Goal: Use online tool/utility: Utilize a website feature to perform a specific function

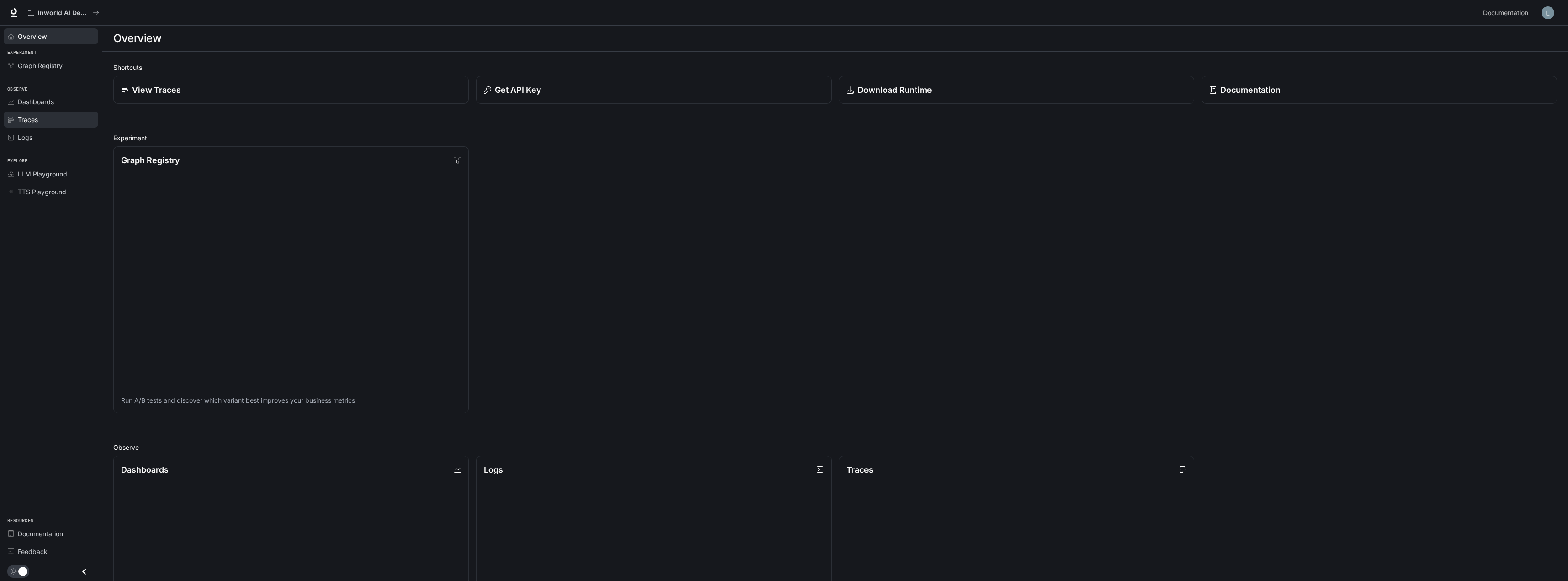
click at [44, 122] on div "Traces" at bounding box center [56, 119] width 76 height 10
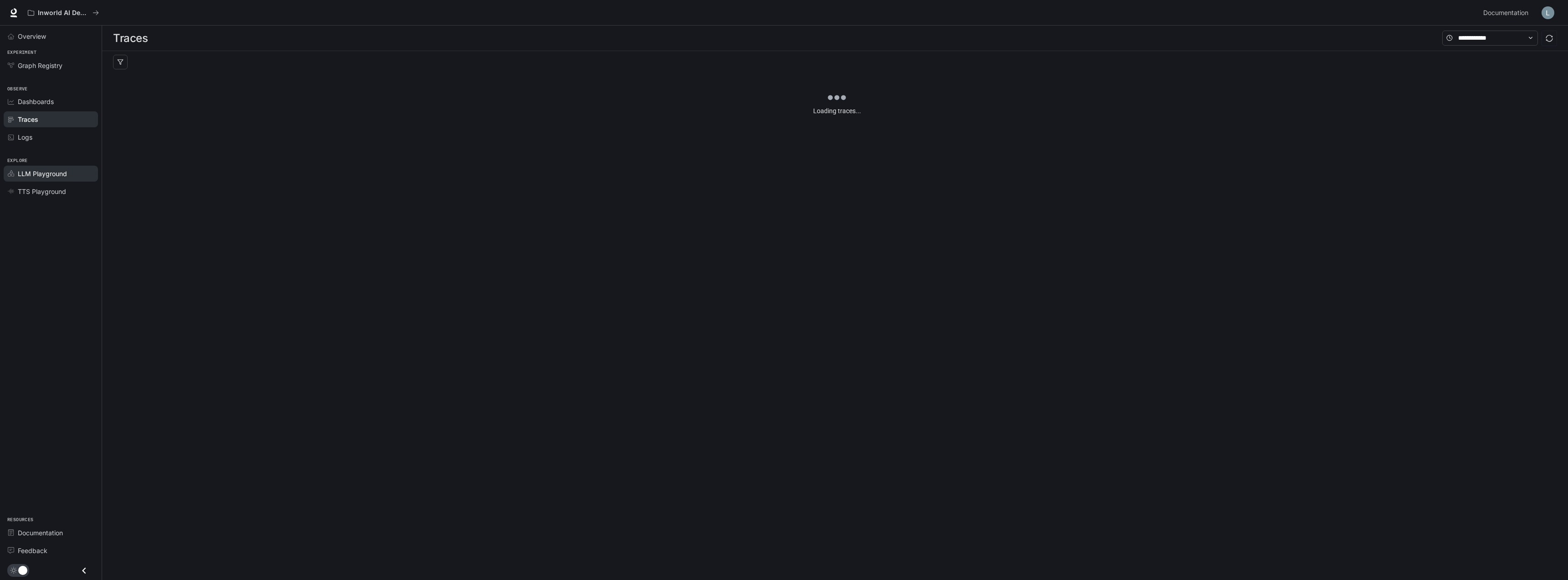
click at [62, 177] on span "LLM Playground" at bounding box center [42, 173] width 49 height 10
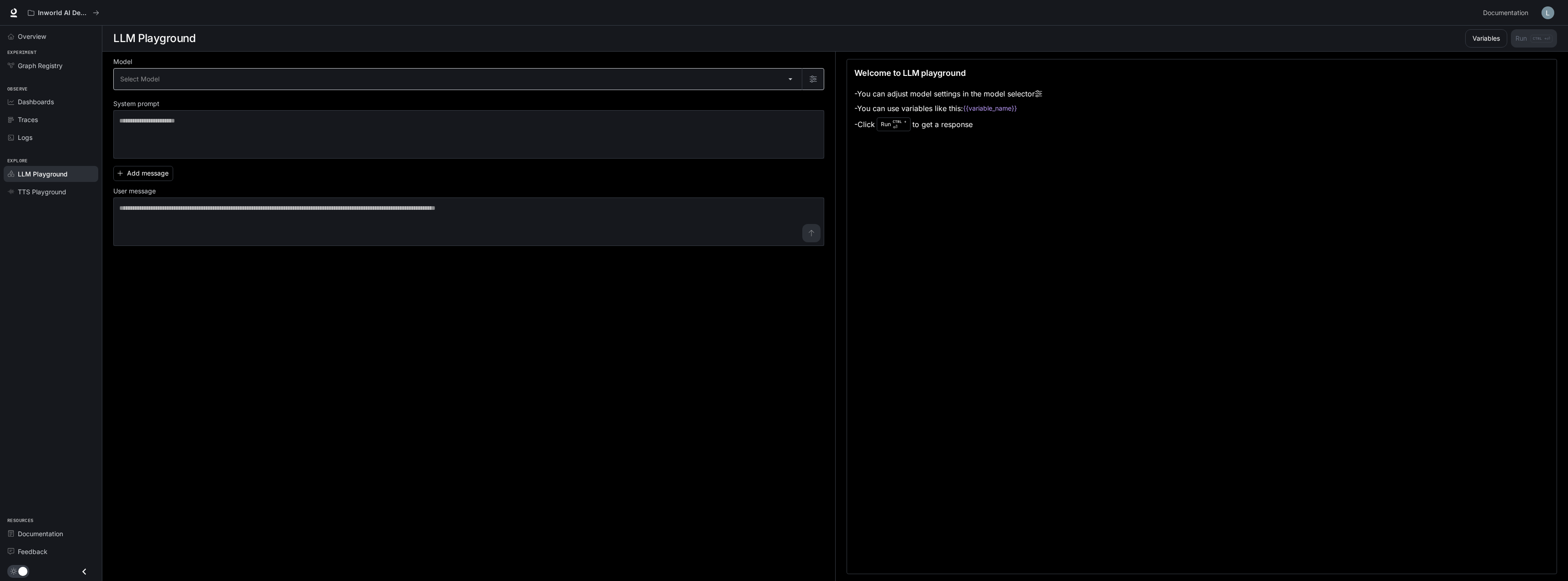
click at [624, 79] on body "Skip to main content Inworld AI Demos Documentation Documentation Portal Overvi…" at bounding box center [784, 290] width 1568 height 581
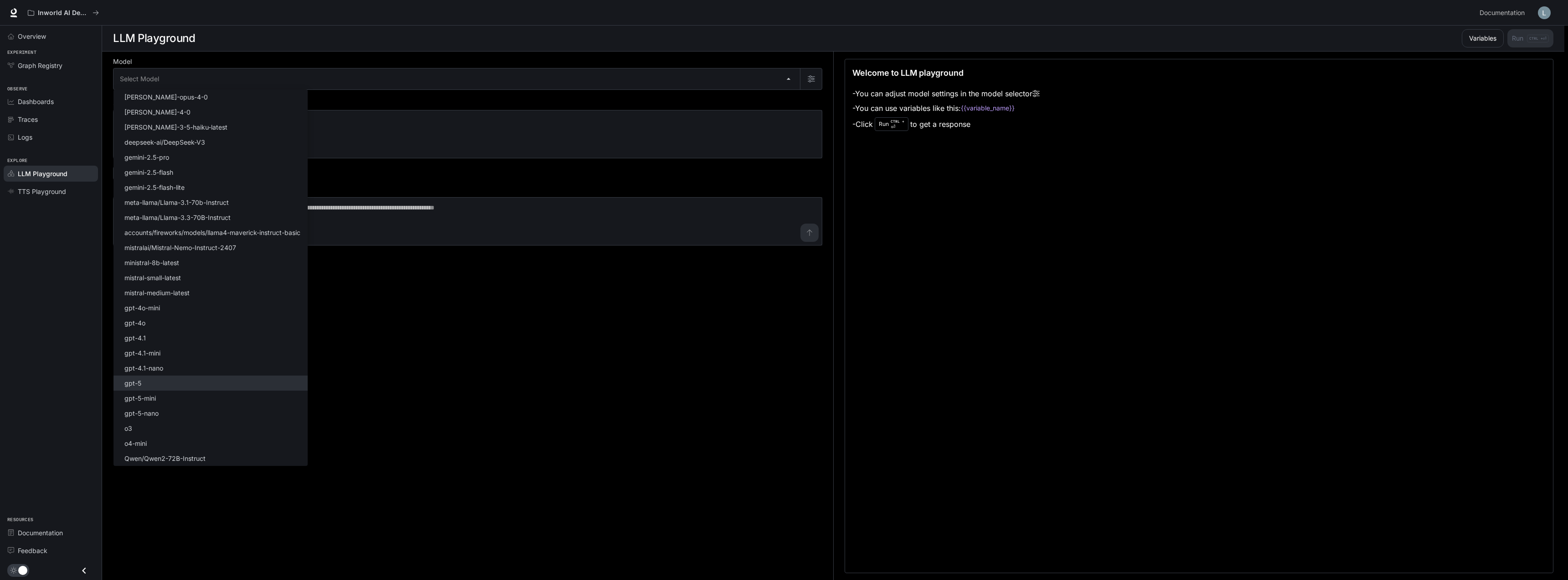
click at [210, 380] on li "gpt-5" at bounding box center [210, 383] width 194 height 15
type input "*****"
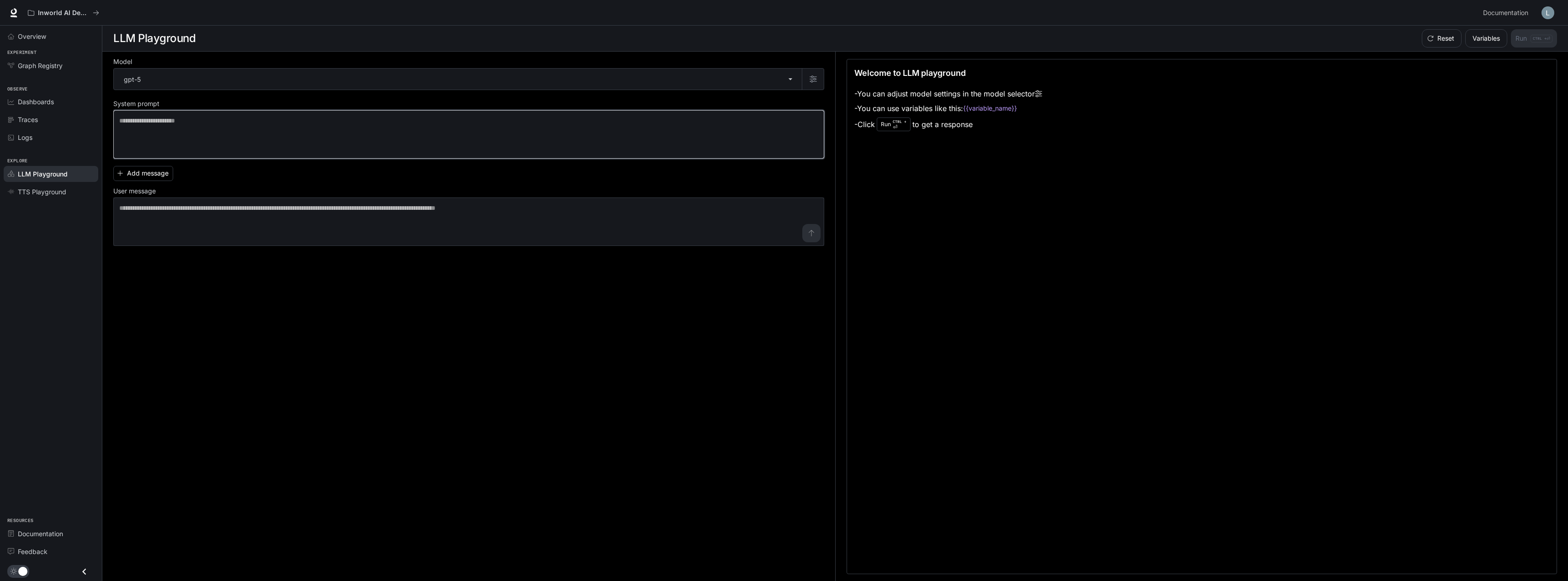
click at [248, 136] on textarea at bounding box center [469, 134] width 699 height 37
click at [226, 219] on textarea at bounding box center [469, 222] width 699 height 37
click at [49, 194] on span "TTS Playground" at bounding box center [42, 192] width 49 height 10
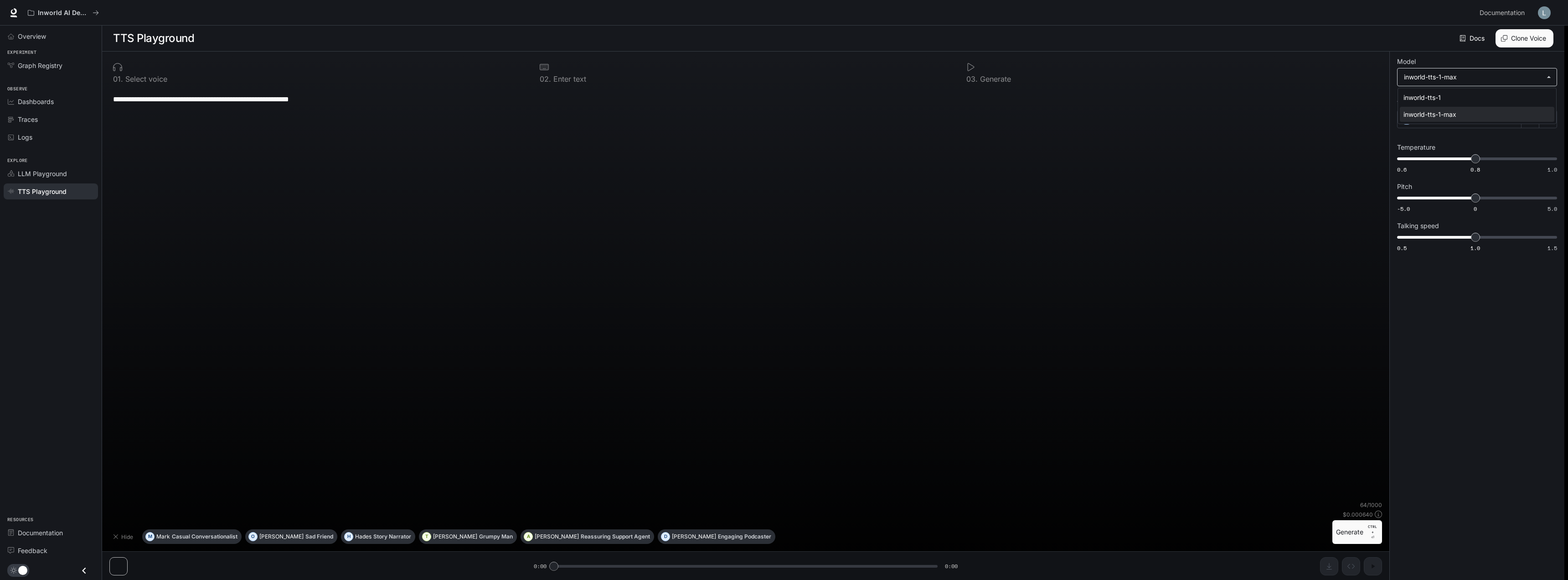
click at [1478, 78] on body "**********" at bounding box center [784, 290] width 1568 height 580
click at [1478, 302] on div at bounding box center [784, 290] width 1568 height 580
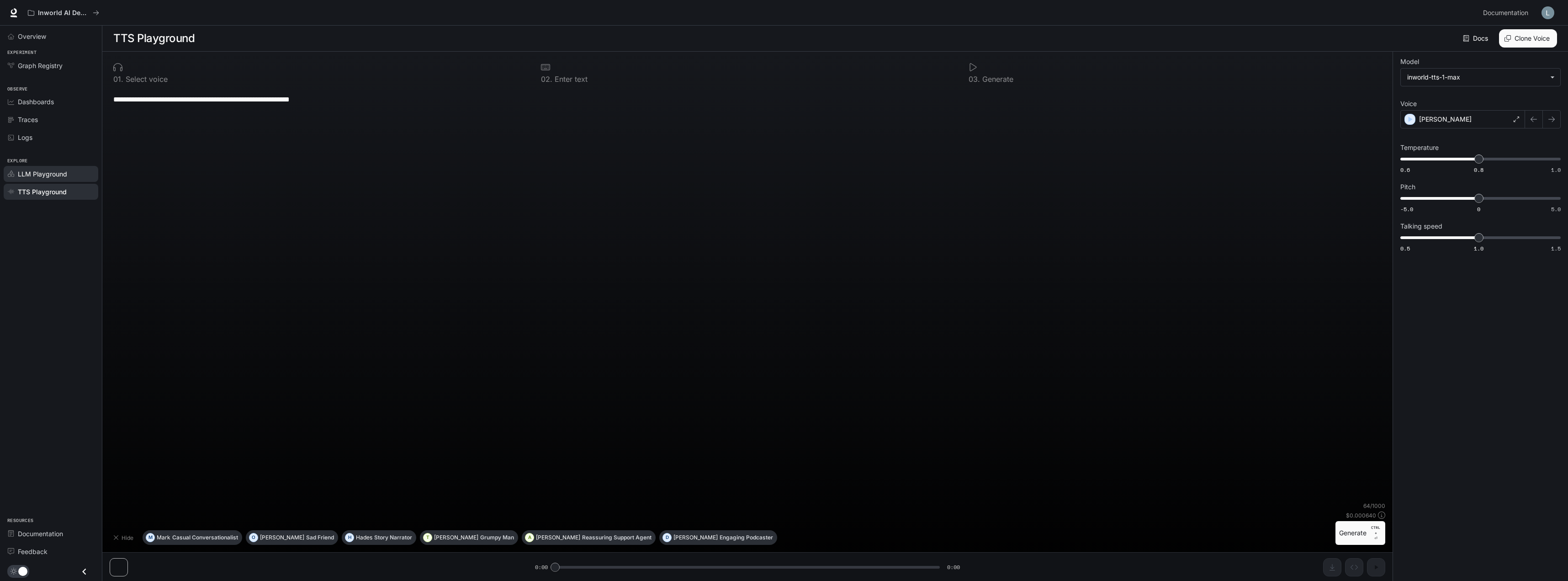
click at [46, 182] on link "LLM Playground" at bounding box center [51, 174] width 95 height 16
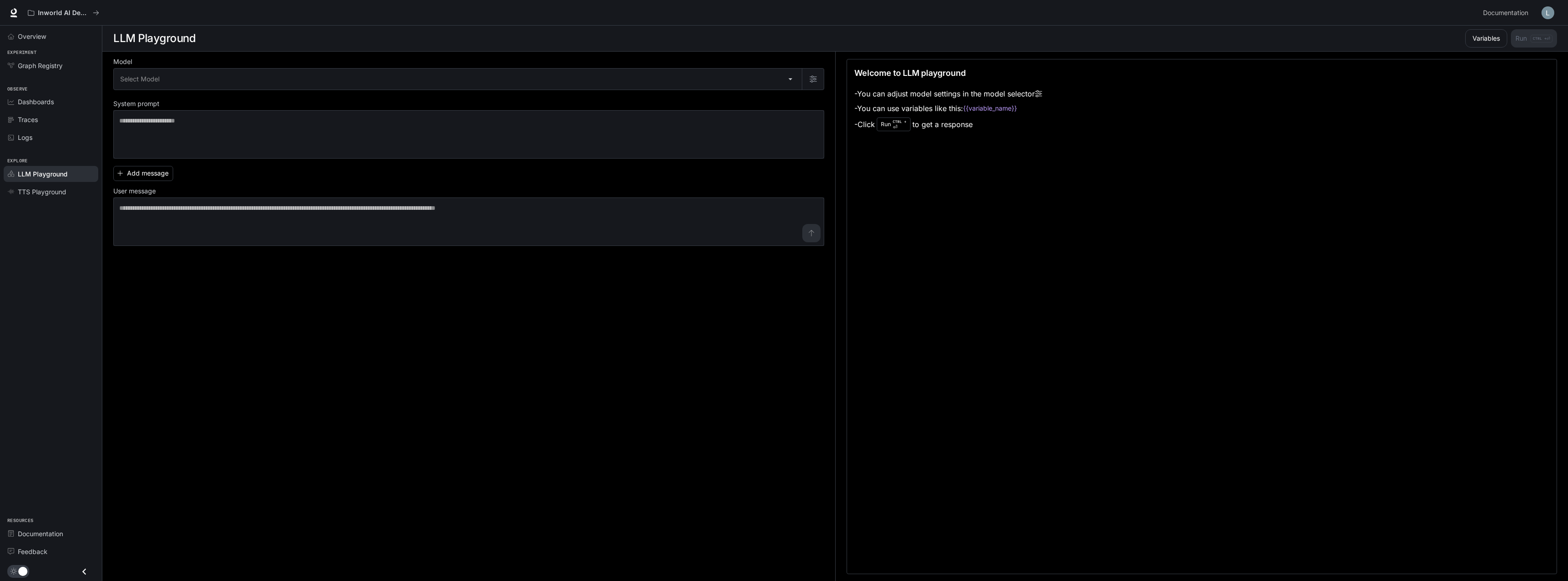
click at [1006, 112] on code "{{variable_name}}" at bounding box center [990, 108] width 54 height 9
click at [995, 111] on code "{{variable_name}}" at bounding box center [990, 108] width 54 height 9
click at [1003, 105] on code "{{variable_name}}" at bounding box center [990, 108] width 54 height 9
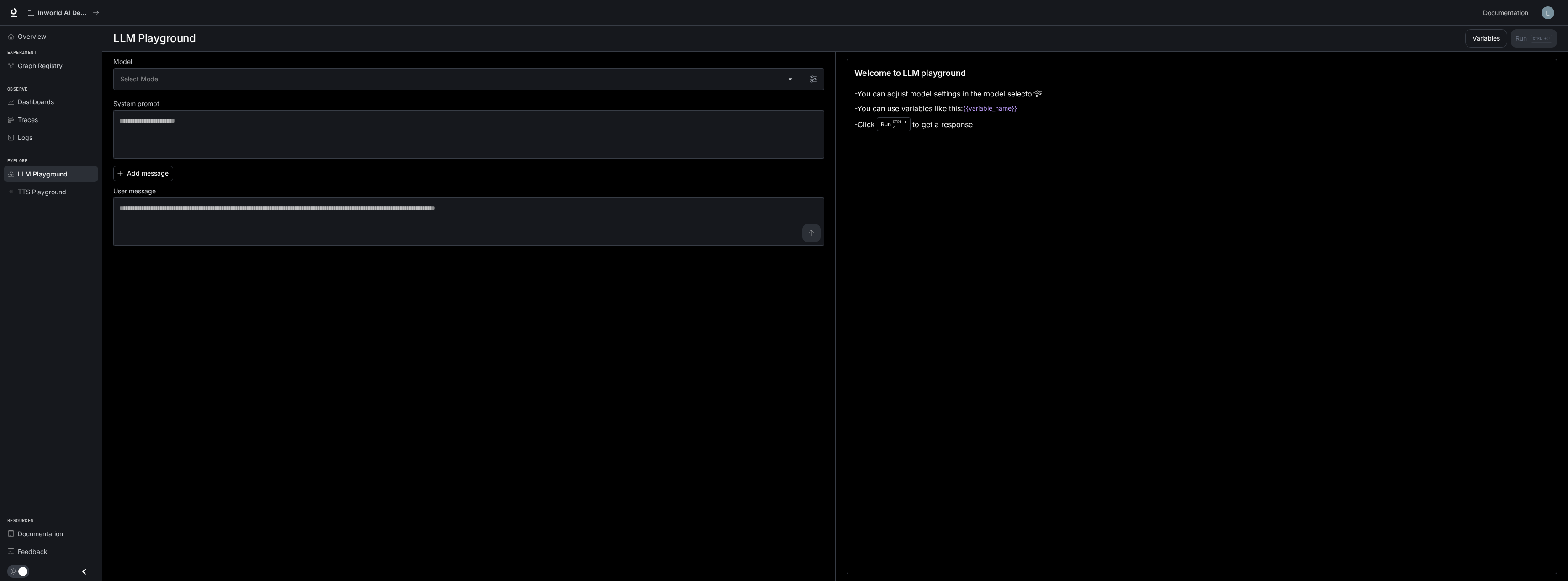
click at [1034, 200] on div "Welcome to LLM playground - You can adjust model settings in the model selector…" at bounding box center [1202, 316] width 711 height 515
click at [66, 8] on button "Inworld AI Demos" at bounding box center [63, 13] width 79 height 19
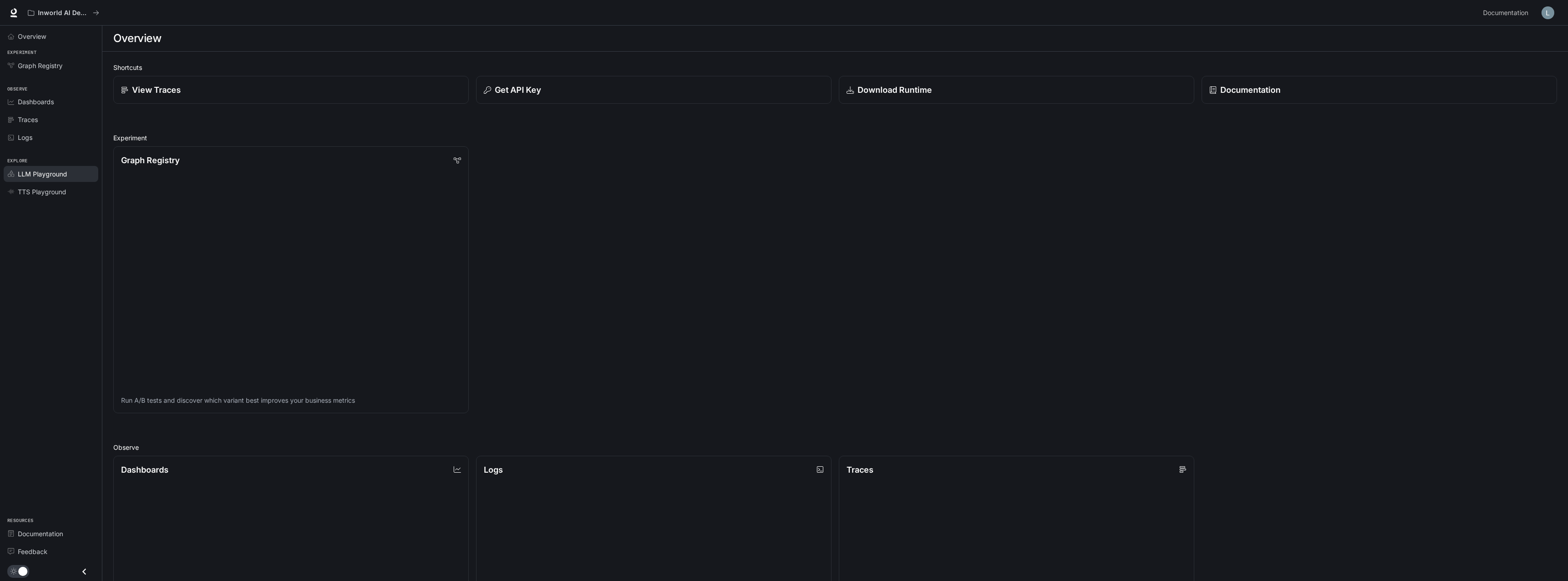
click at [41, 176] on span "LLM Playground" at bounding box center [42, 174] width 49 height 10
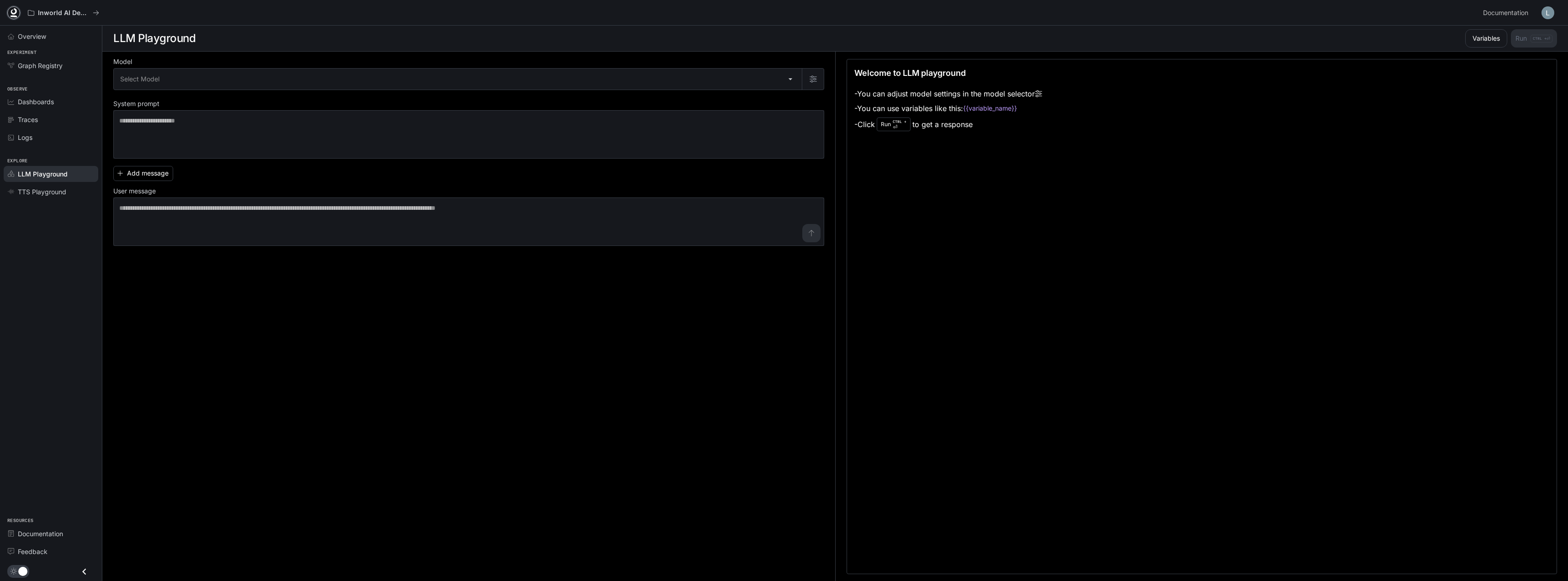
click at [11, 15] on icon at bounding box center [13, 12] width 9 height 9
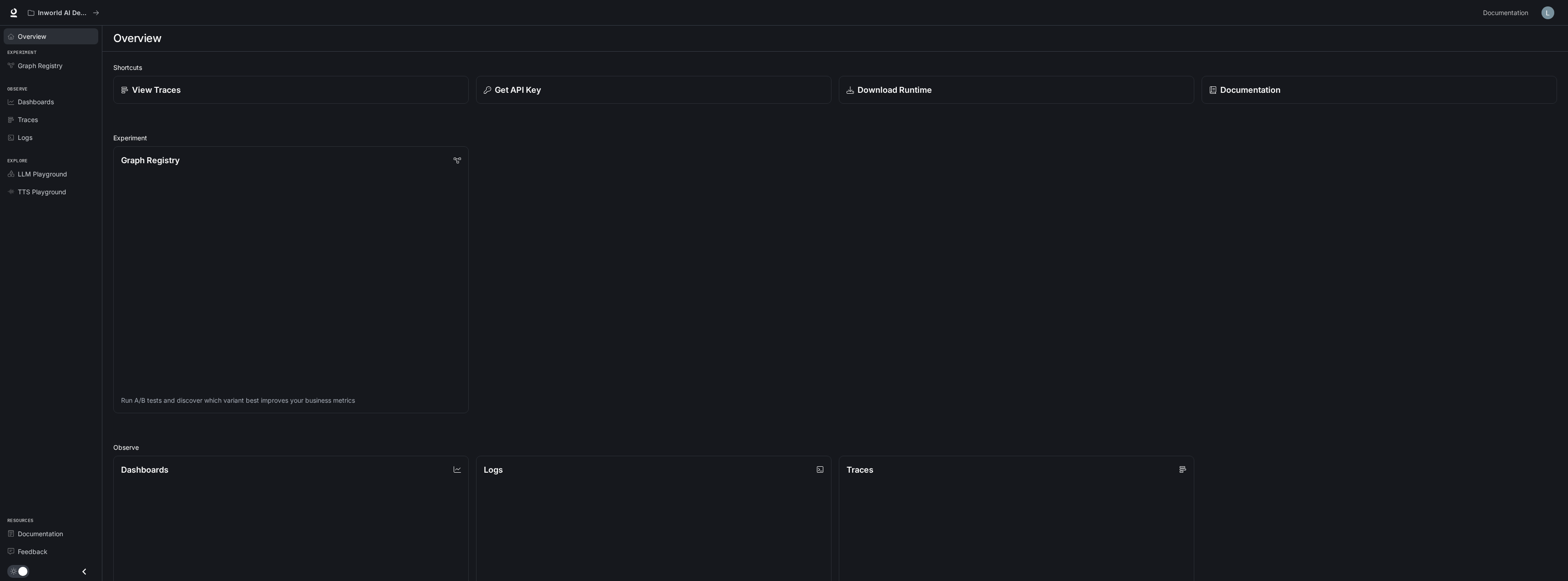
click at [32, 42] on link "Overview" at bounding box center [51, 37] width 95 height 16
click at [655, 93] on div "Get API Key" at bounding box center [653, 89] width 343 height 12
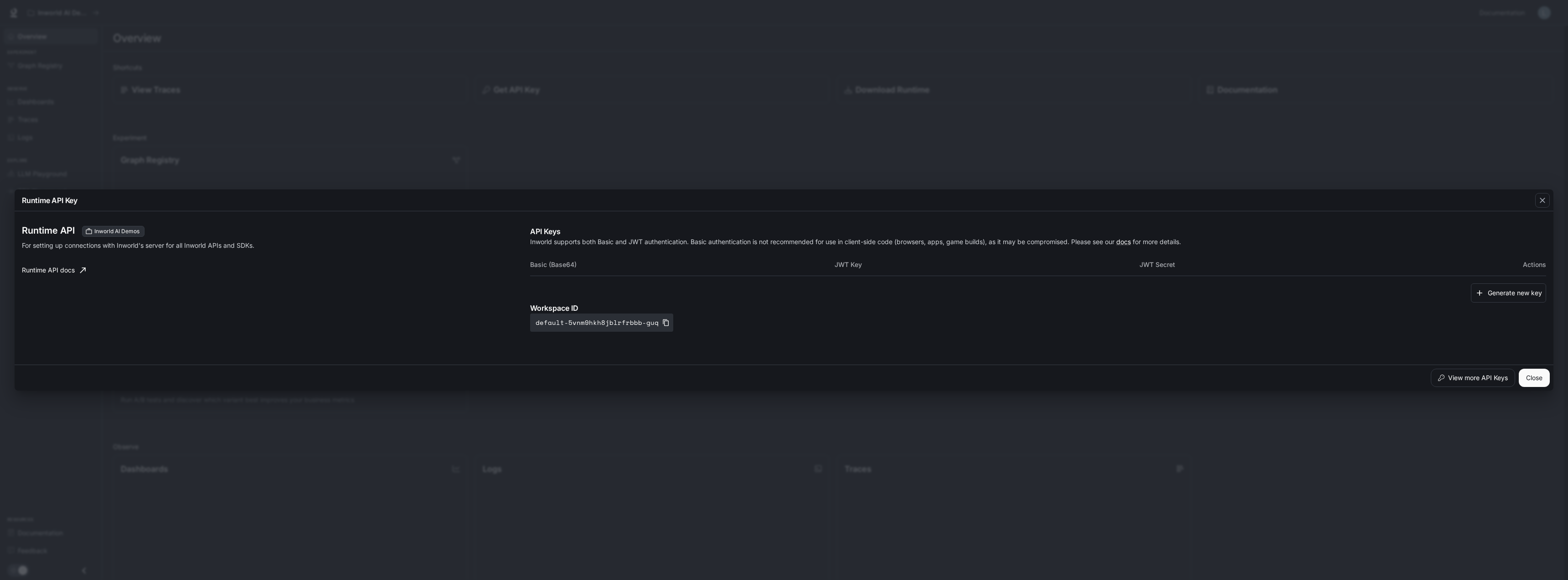
click at [1530, 373] on button "Close" at bounding box center [1535, 377] width 31 height 19
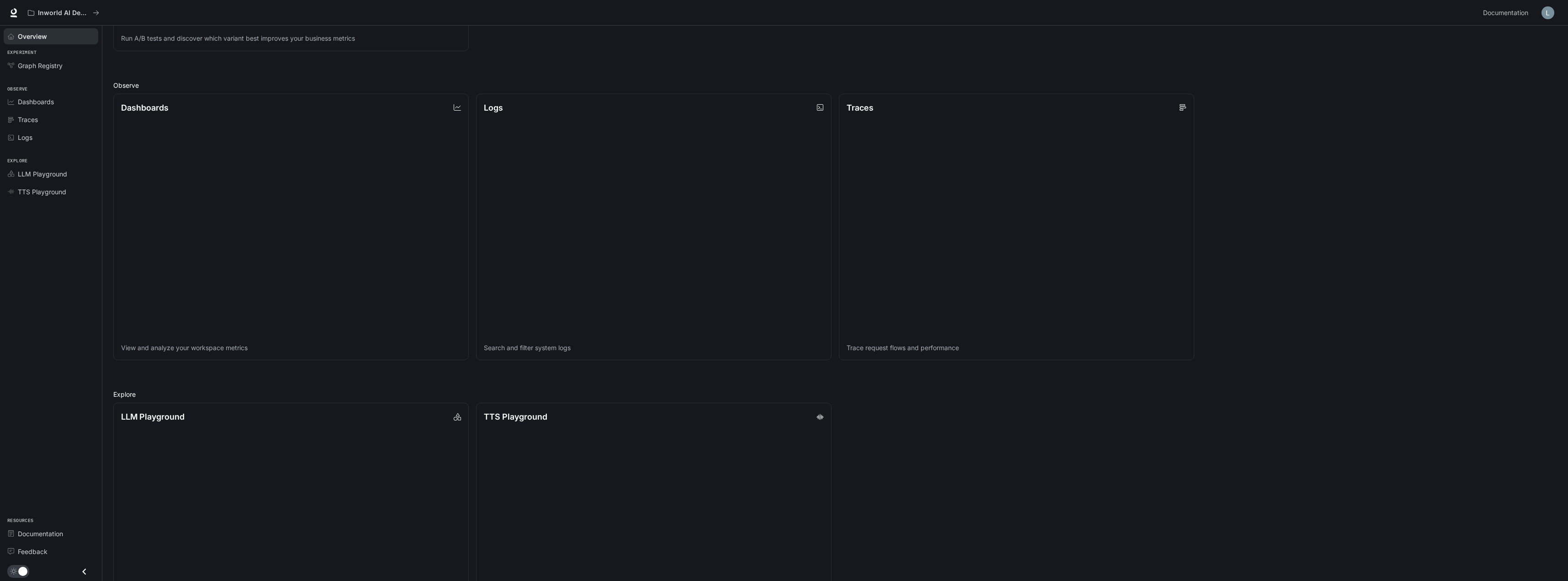
scroll to position [462, 0]
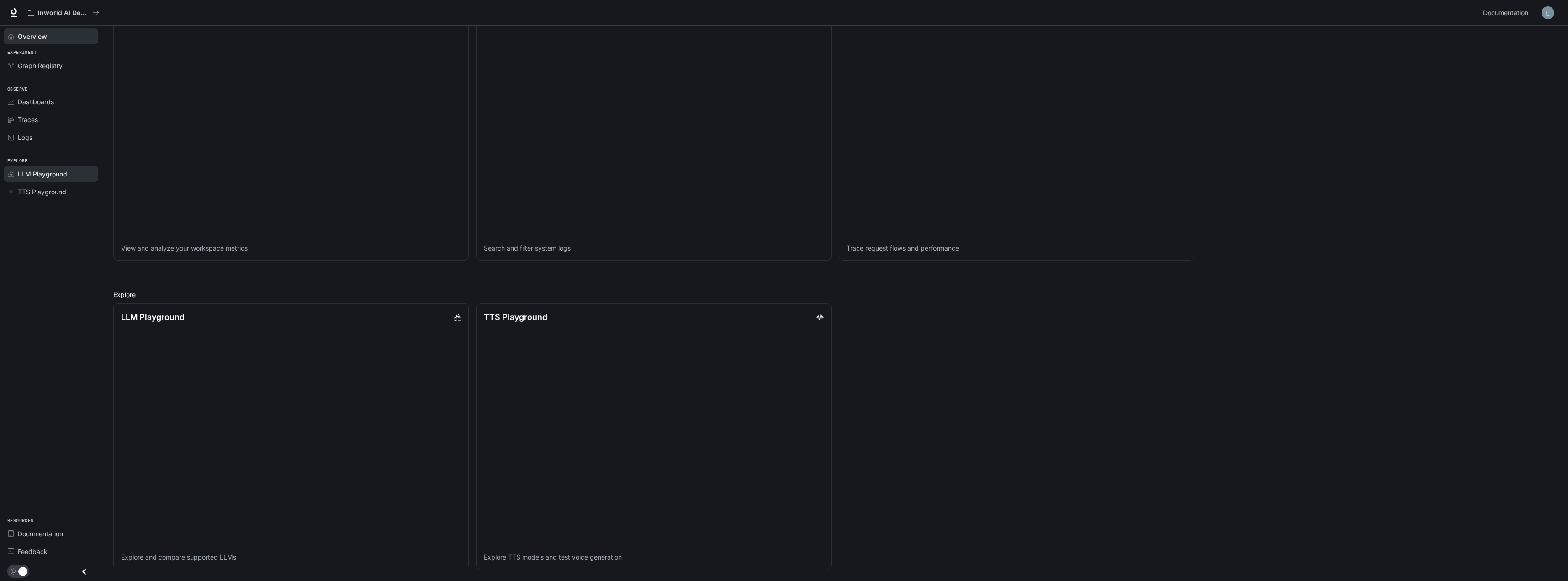
click at [42, 166] on link "LLM Playground" at bounding box center [51, 174] width 95 height 16
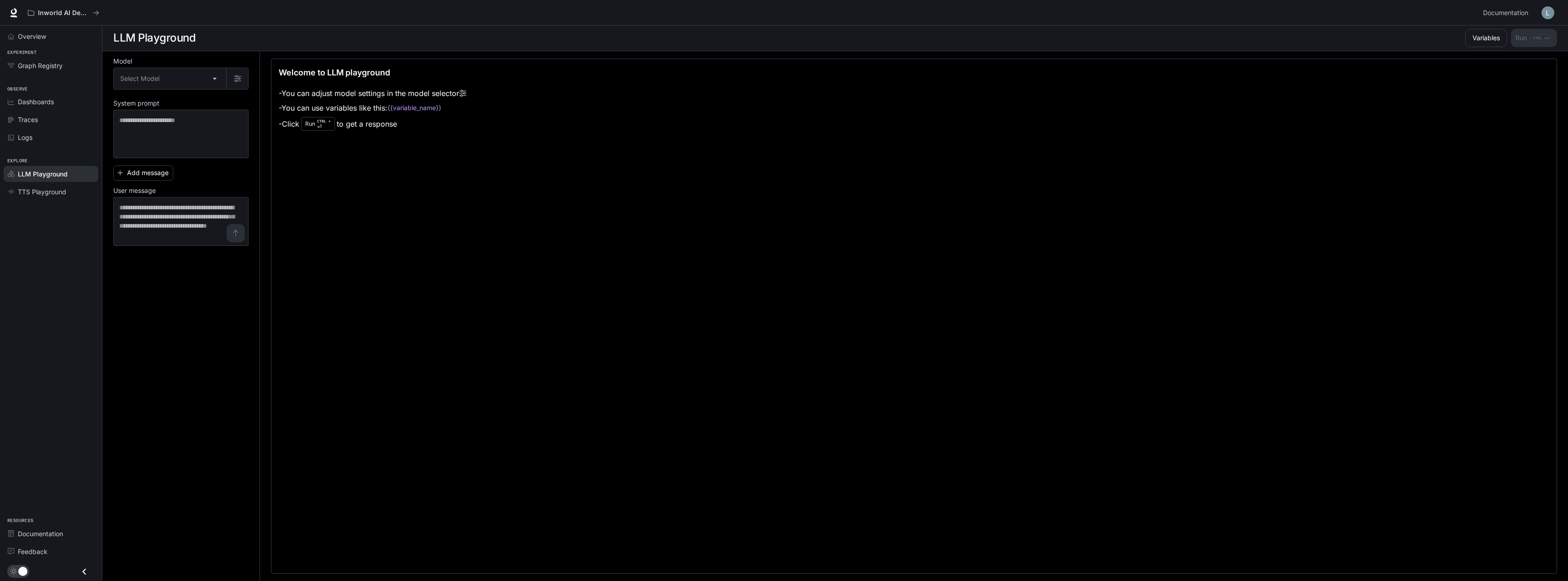
scroll to position [1, 0]
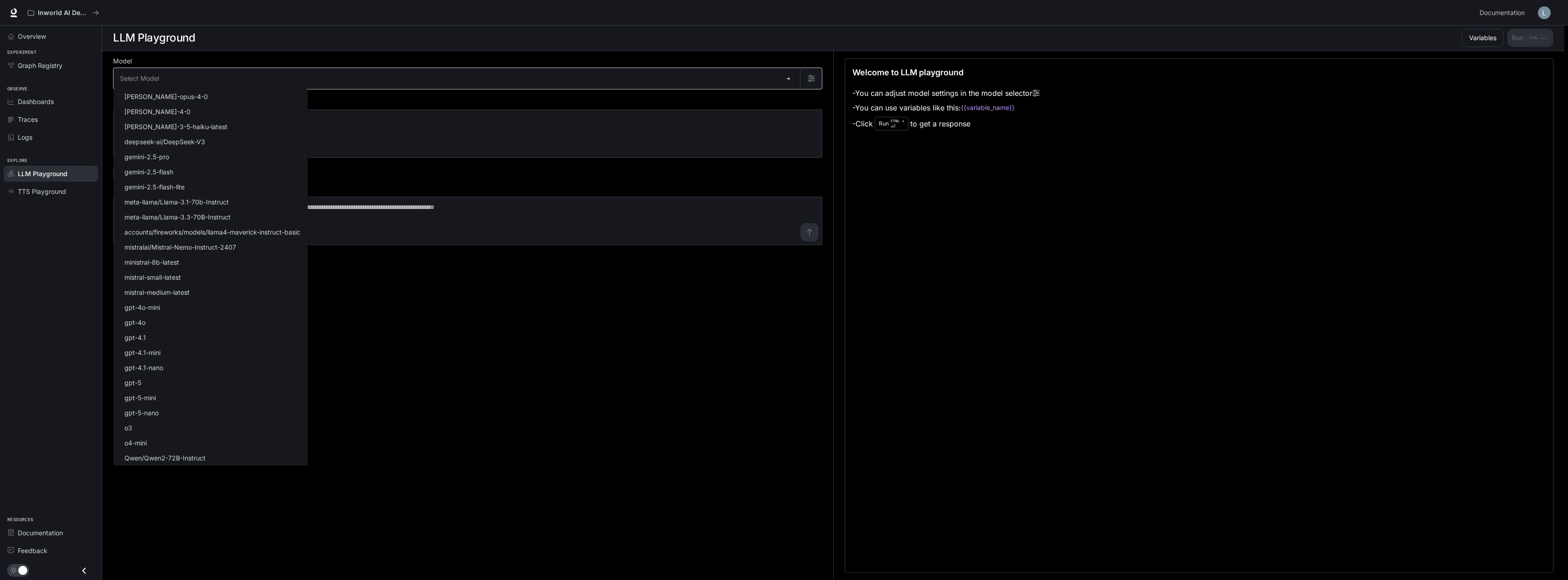
click at [341, 77] on body "Skip to main content Inworld AI Demos Documentation Documentation Portal Overvi…" at bounding box center [784, 289] width 1568 height 580
drag, startPoint x: 644, startPoint y: 402, endPoint x: 649, endPoint y: 398, distance: 6.4
click at [644, 402] on div at bounding box center [784, 290] width 1568 height 580
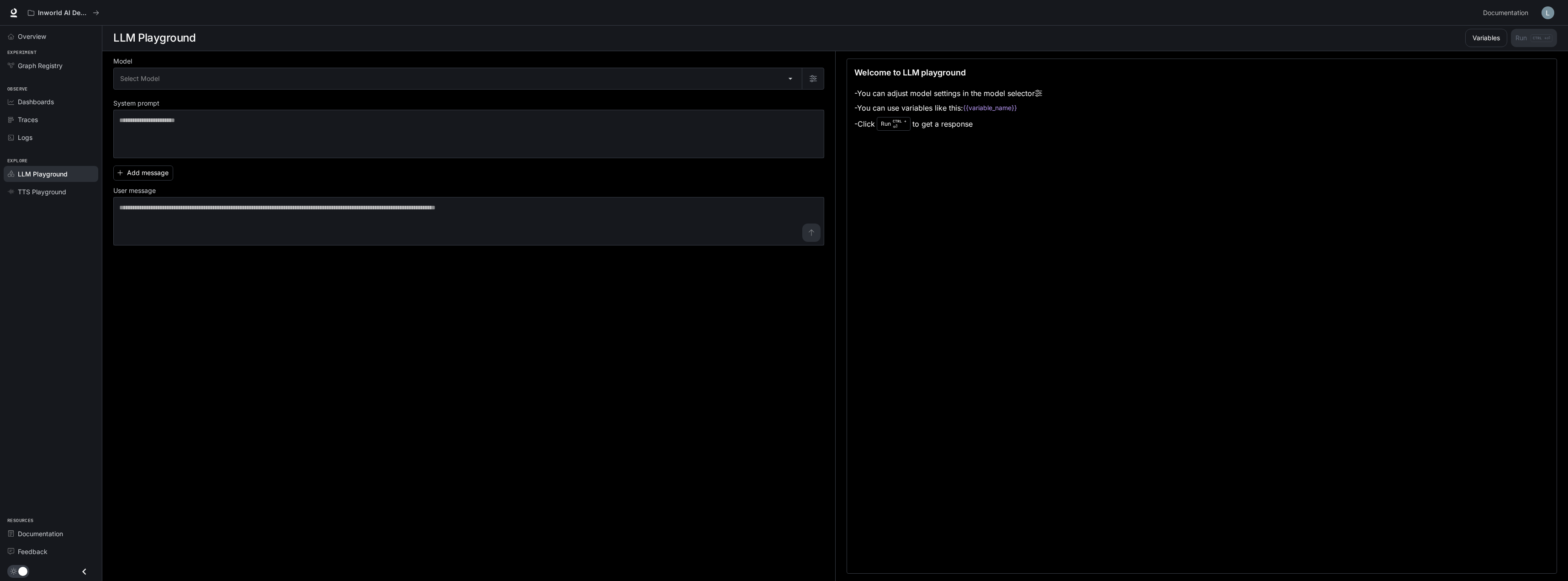
click at [989, 113] on li "- You can use variables like this: {{variable_name}}" at bounding box center [947, 108] width 187 height 15
click at [966, 147] on div "Welcome to LLM playground - You can adjust model settings in the model selector…" at bounding box center [1202, 316] width 711 height 515
click at [1492, 46] on button "Variables" at bounding box center [1486, 37] width 42 height 19
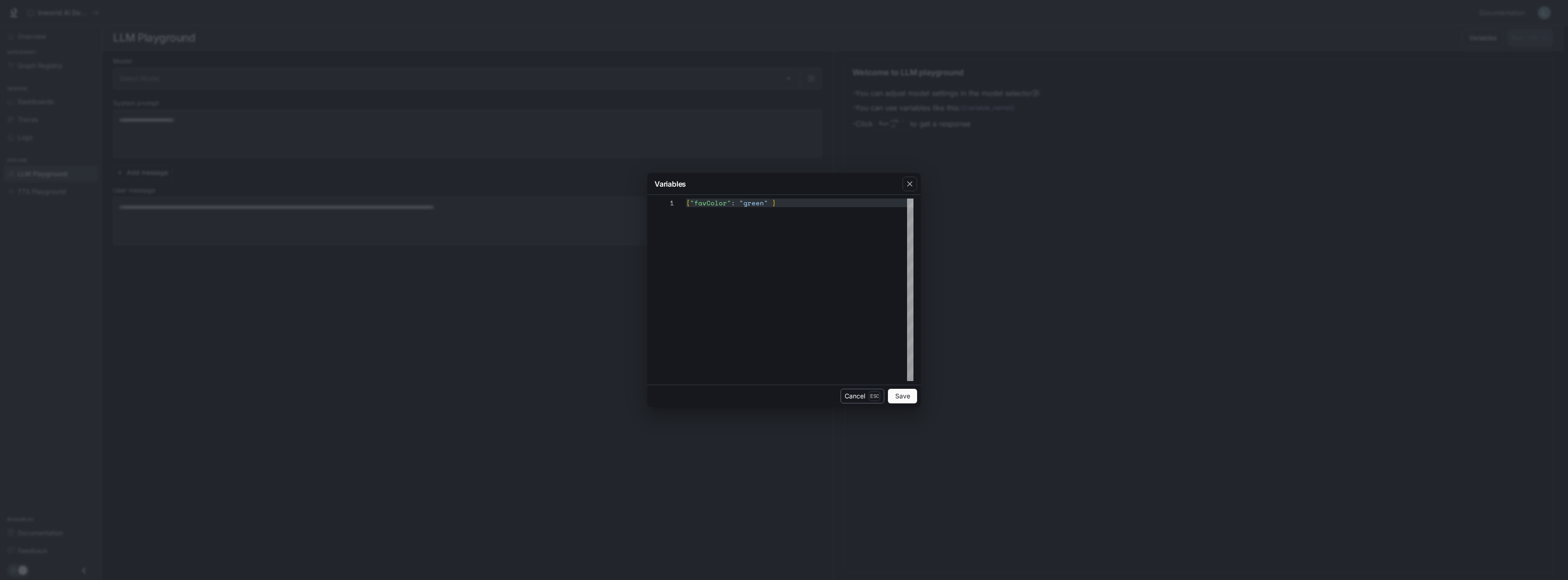
click at [854, 399] on button "Cancel Esc" at bounding box center [863, 396] width 44 height 15
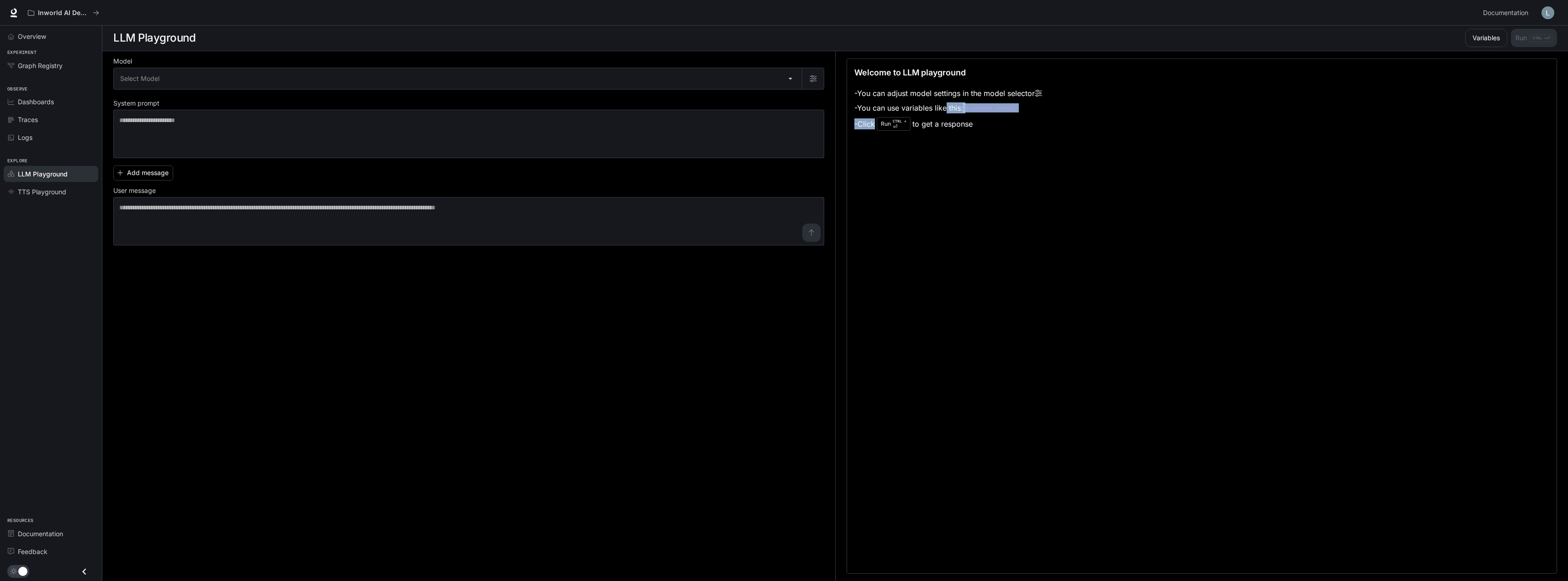
drag, startPoint x: 1015, startPoint y: 123, endPoint x: 883, endPoint y: 67, distance: 143.4
click at [879, 67] on div "Welcome to LLM playground - You can adjust model settings in the model selector…" at bounding box center [1201, 100] width 695 height 67
click at [1176, 170] on div "Welcome to LLM playground - You can adjust model settings in the model selector…" at bounding box center [1202, 316] width 711 height 515
